Goal: Understand process/instructions: Learn how to perform a task or action

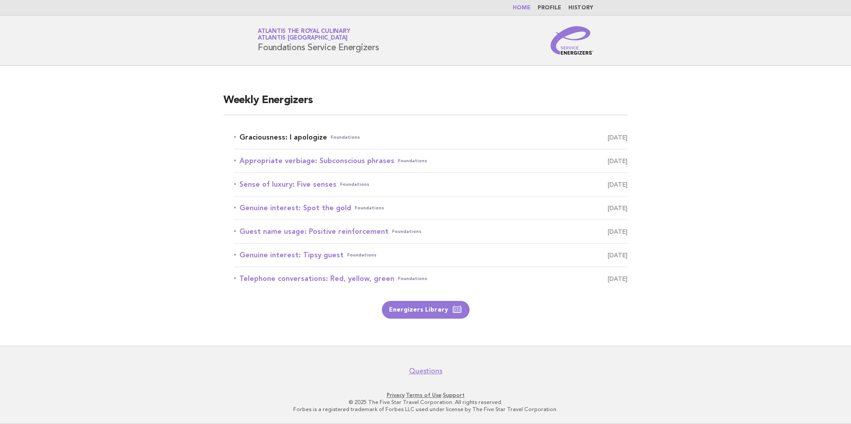
click at [304, 143] on link "Graciousness: I apologize Foundations September 9" at bounding box center [430, 137] width 393 height 12
click at [295, 136] on link "Graciousness: I apologize Foundations September 9" at bounding box center [430, 137] width 393 height 12
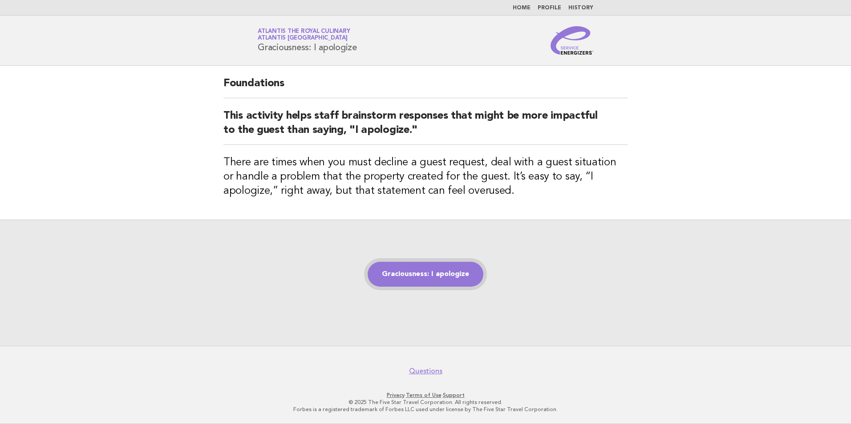
click at [444, 276] on link "Graciousness: I apologize" at bounding box center [425, 274] width 116 height 25
click at [457, 271] on link "Graciousness: I apologize" at bounding box center [425, 274] width 116 height 25
click at [436, 268] on link "Graciousness: I apologize" at bounding box center [425, 274] width 116 height 25
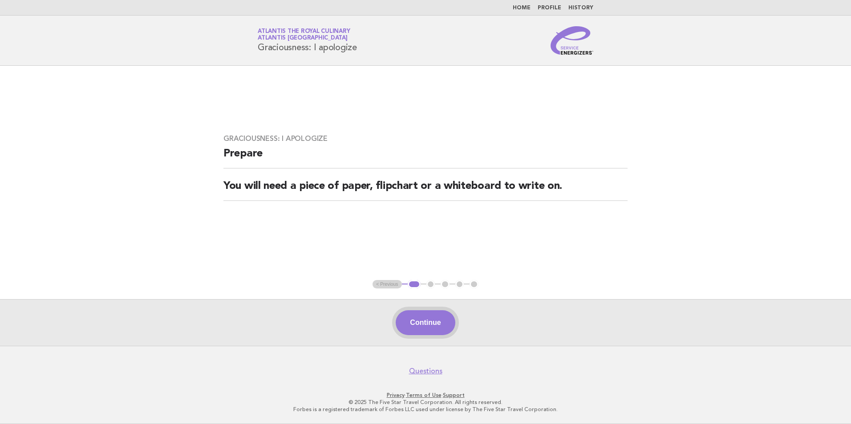
click at [424, 329] on button "Continue" at bounding box center [424, 322] width 59 height 25
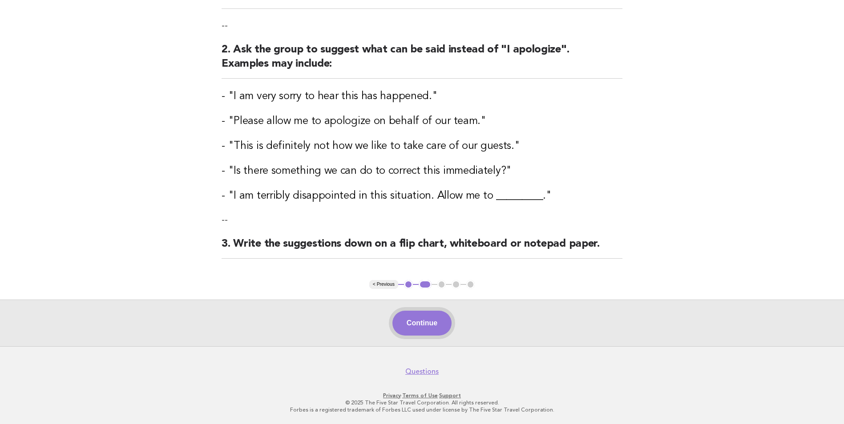
click at [445, 322] on button "Continue" at bounding box center [421, 323] width 59 height 25
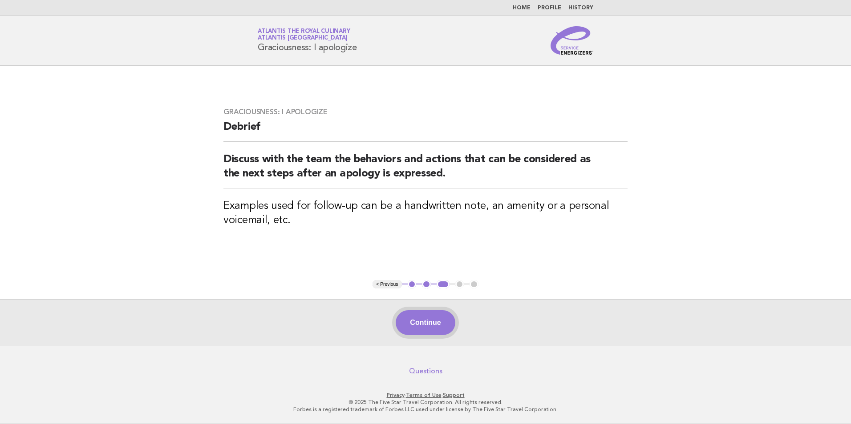
click at [432, 323] on button "Continue" at bounding box center [424, 322] width 59 height 25
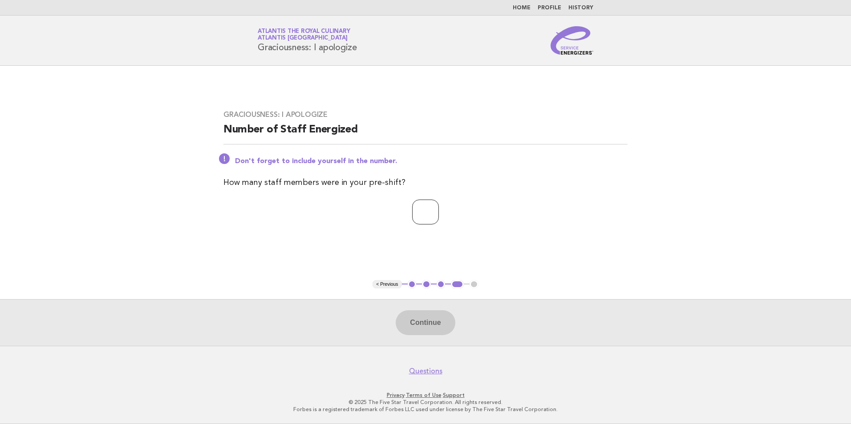
click at [438, 218] on input "number" at bounding box center [425, 212] width 27 height 25
type input "**"
click at [431, 322] on button "Continue" at bounding box center [424, 322] width 59 height 25
